Goal: Find specific page/section: Find specific page/section

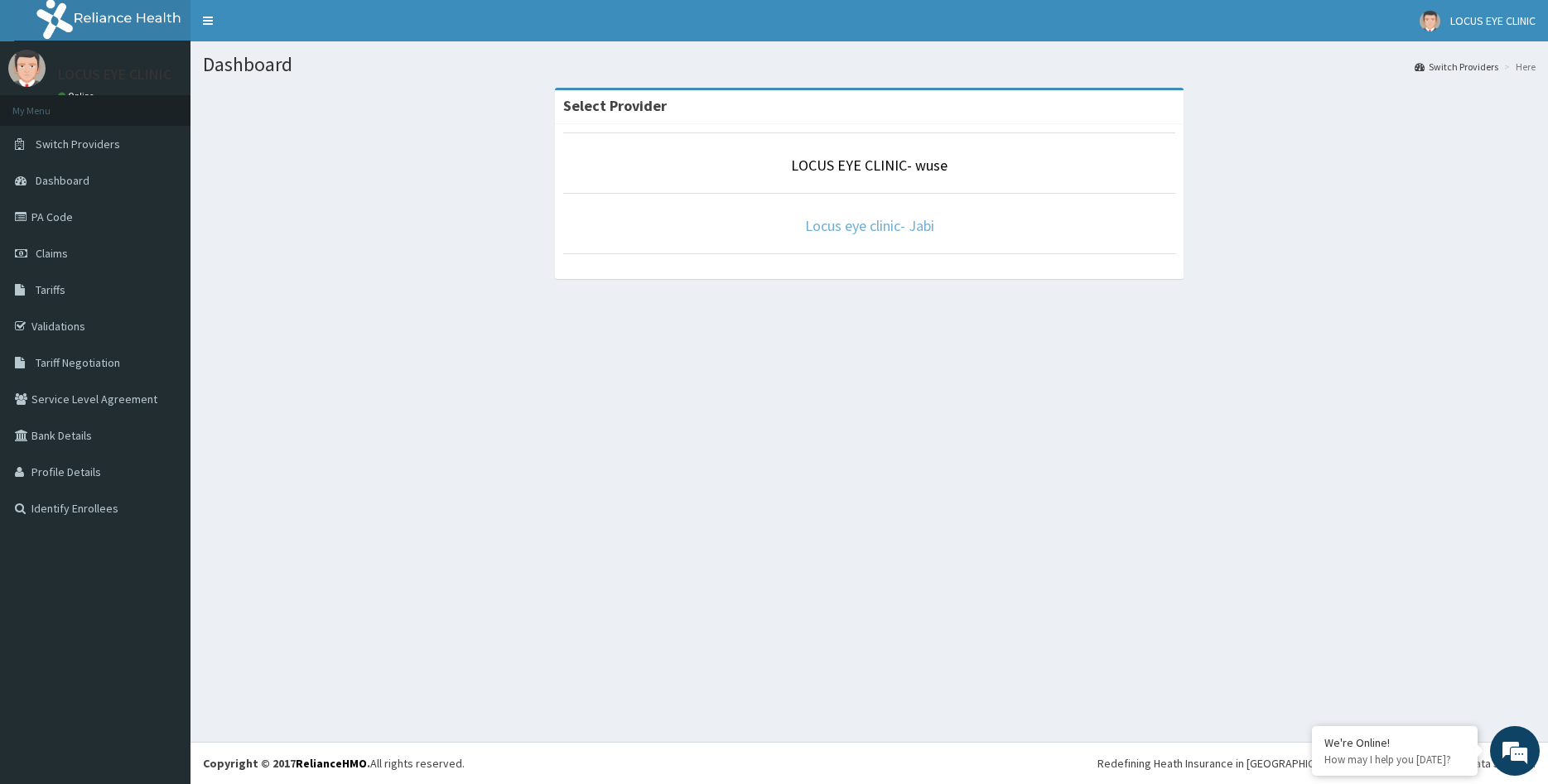
click at [917, 226] on link "Locus eye clinic- Jabi" at bounding box center [869, 225] width 129 height 19
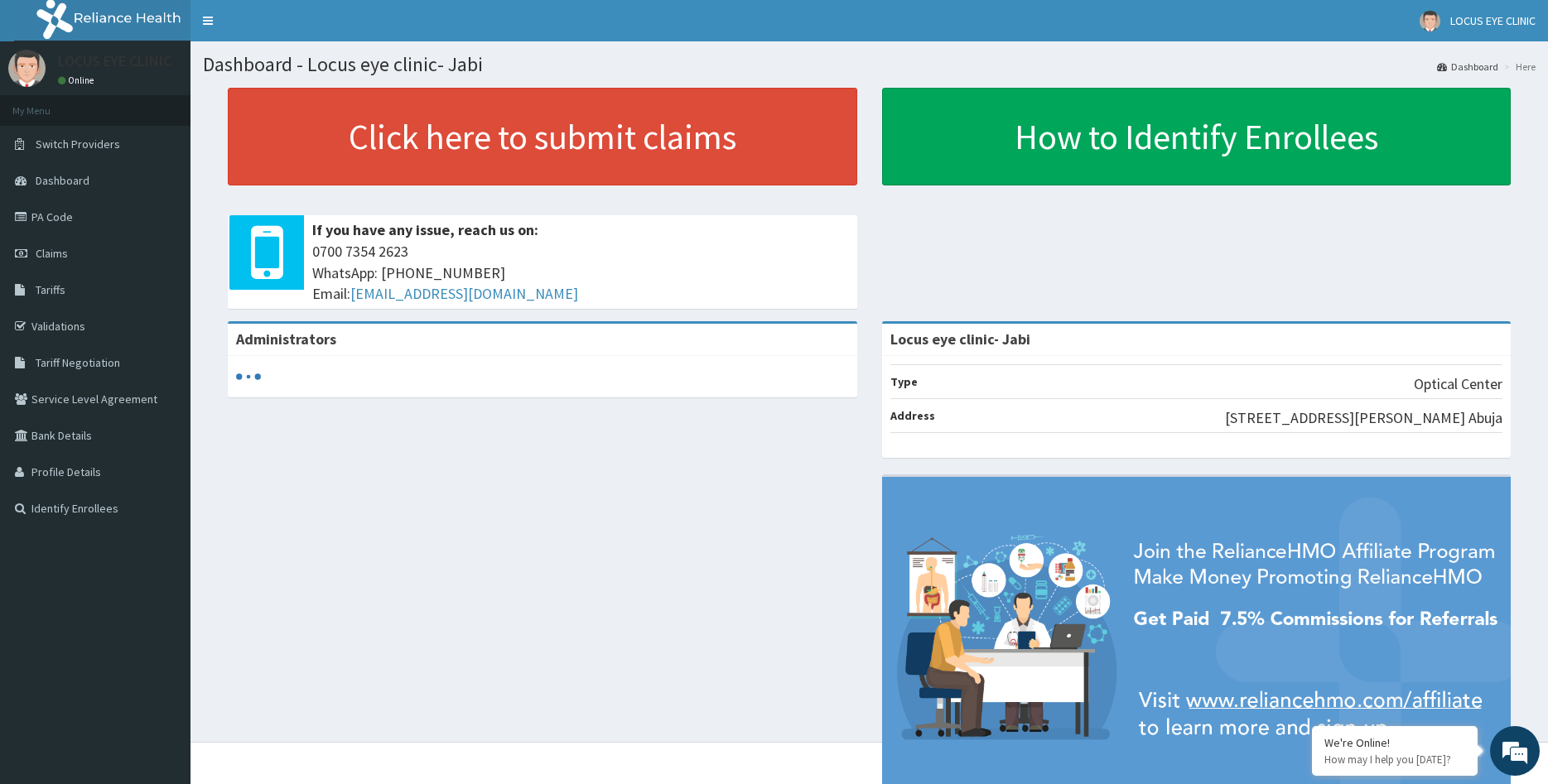
click at [103, 202] on link "PA Code" at bounding box center [95, 216] width 191 height 37
